Goal: Check status: Check status

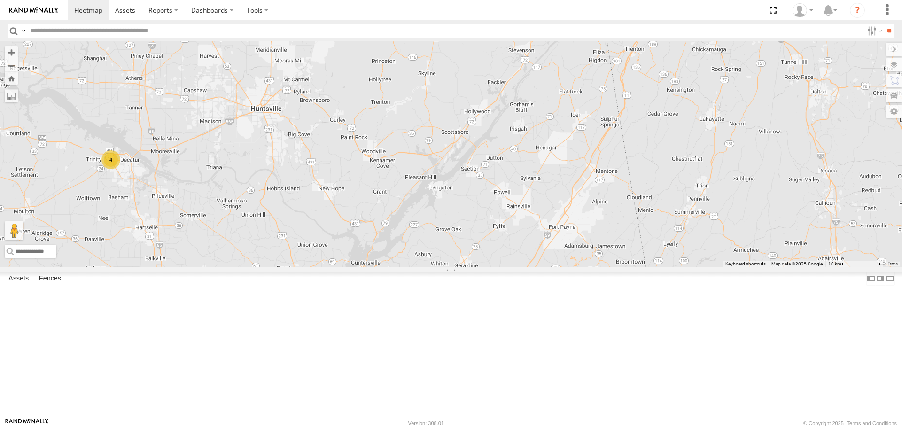
drag, startPoint x: 520, startPoint y: 163, endPoint x: 414, endPoint y: 312, distance: 182.9
click at [362, 266] on div "16 3 4 3" at bounding box center [451, 154] width 902 height 226
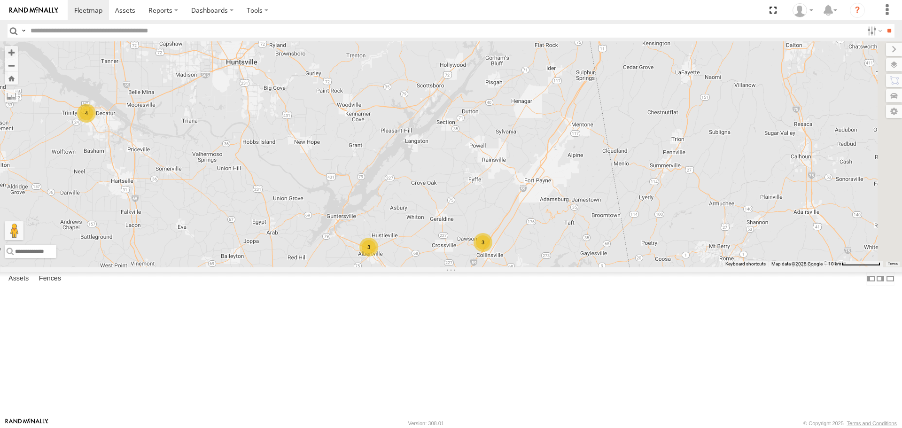
drag, startPoint x: 515, startPoint y: 291, endPoint x: 463, endPoint y: 228, distance: 81.8
click at [463, 228] on div "16 3 4 3" at bounding box center [451, 154] width 902 height 226
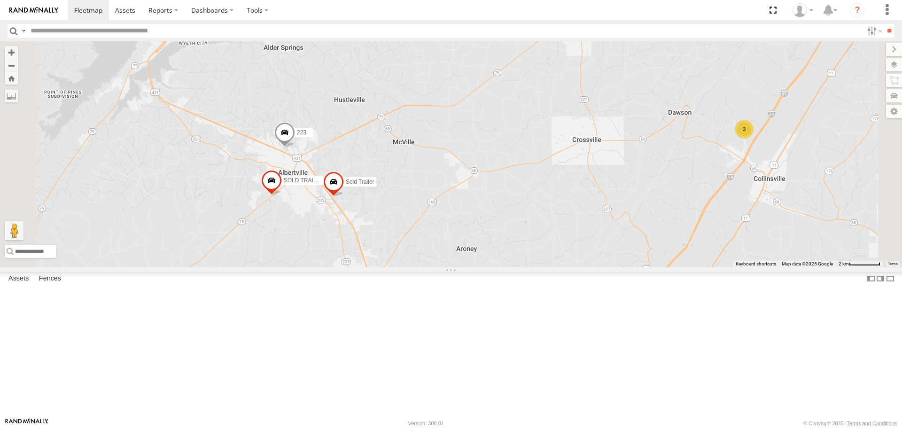
click at [295, 148] on span at bounding box center [284, 134] width 21 height 25
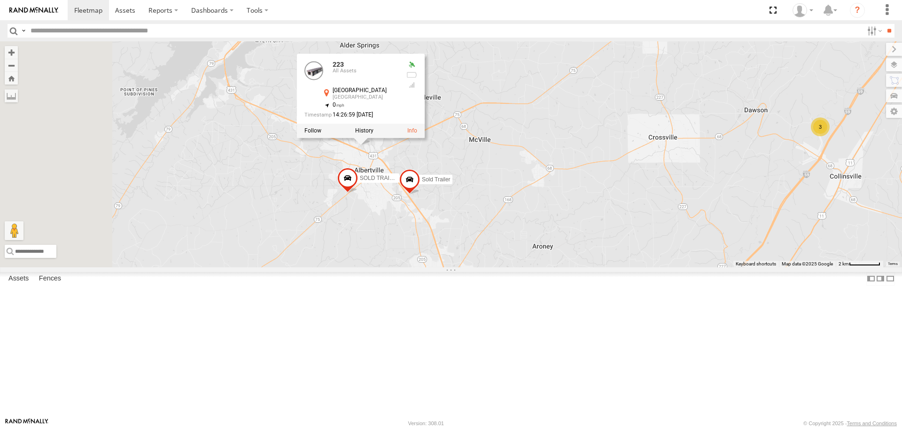
drag, startPoint x: 423, startPoint y: 240, endPoint x: 499, endPoint y: 237, distance: 76.2
click at [499, 237] on div "226 223 Sold Trailer SOLD TRAILER 3 223 All Assets [GEOGRAPHIC_DATA] 34.28287 ,…" at bounding box center [451, 154] width 902 height 226
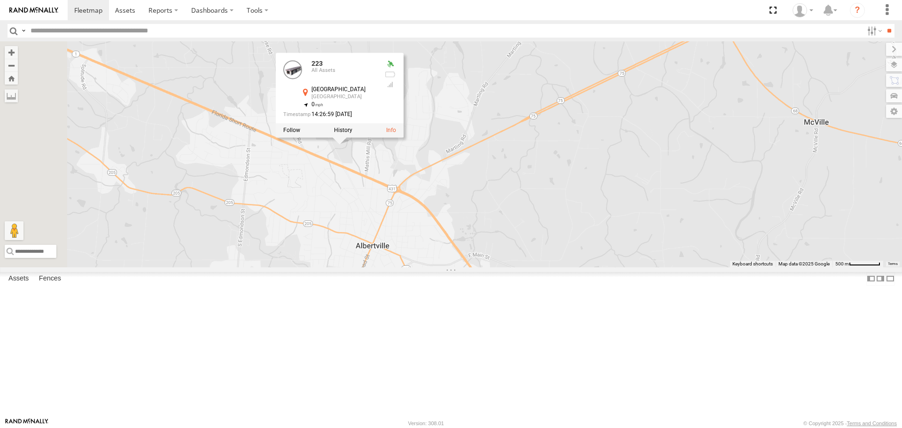
drag, startPoint x: 478, startPoint y: 240, endPoint x: 488, endPoint y: 250, distance: 14.0
click at [488, 250] on div "226 223 Sold Trailer SOLD TRAILER [STREET_ADDRESS] 34.28287 , -86.21487 0 14:26…" at bounding box center [451, 154] width 902 height 226
click at [893, 66] on label at bounding box center [885, 64] width 34 height 13
click at [0, 0] on span "Basemaps" at bounding box center [0, 0] width 0 height 0
click at [0, 0] on span "Satellite + Roadmap" at bounding box center [0, 0] width 0 height 0
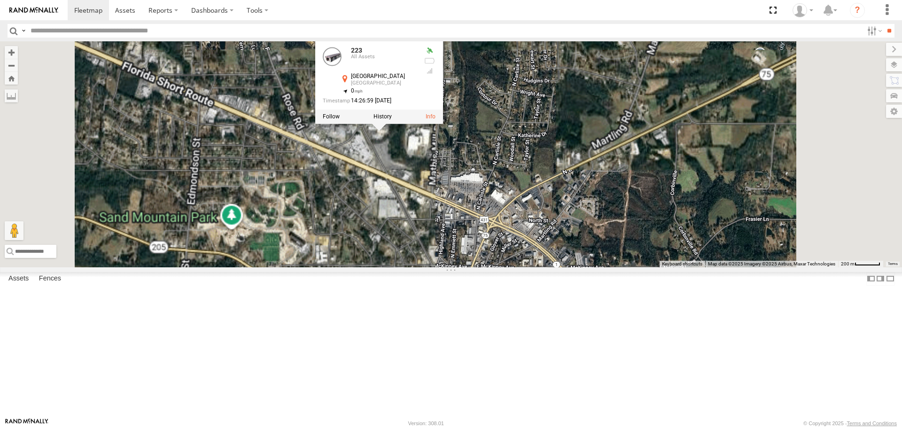
click at [509, 232] on div "226 223 Sold Trailer SOLD TRAILER [STREET_ADDRESS] 34.28287 , -86.21487 0 14:26…" at bounding box center [451, 154] width 902 height 226
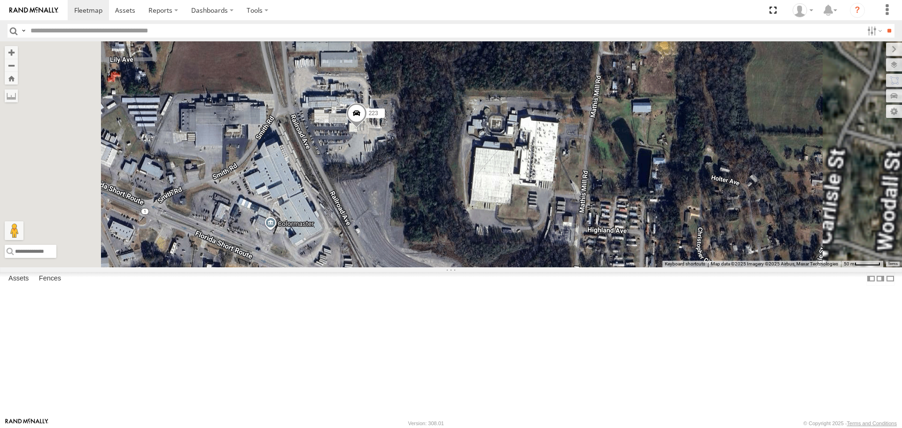
drag, startPoint x: 493, startPoint y: 199, endPoint x: 497, endPoint y: 247, distance: 48.1
click at [497, 247] on div "226 223 Sold Trailer SOLD TRAILER" at bounding box center [451, 154] width 902 height 226
